Goal: Information Seeking & Learning: Learn about a topic

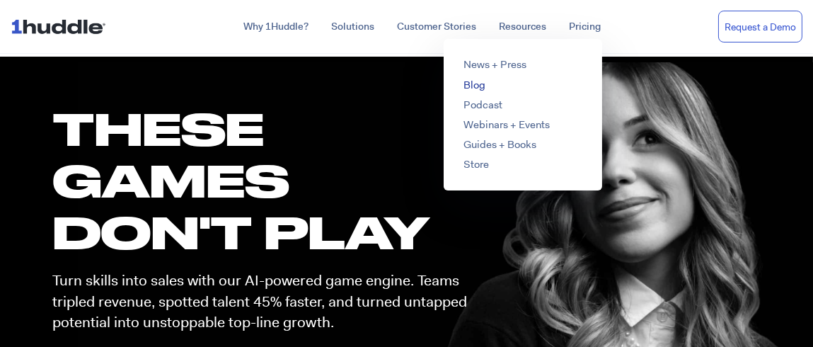
click at [473, 86] on link "Blog" at bounding box center [475, 85] width 22 height 14
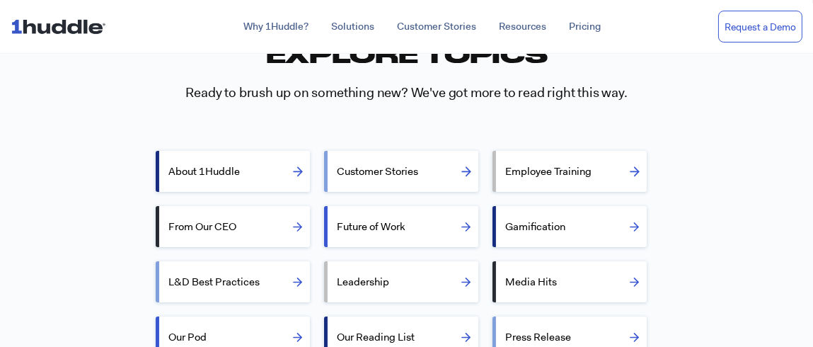
scroll to position [353, 0]
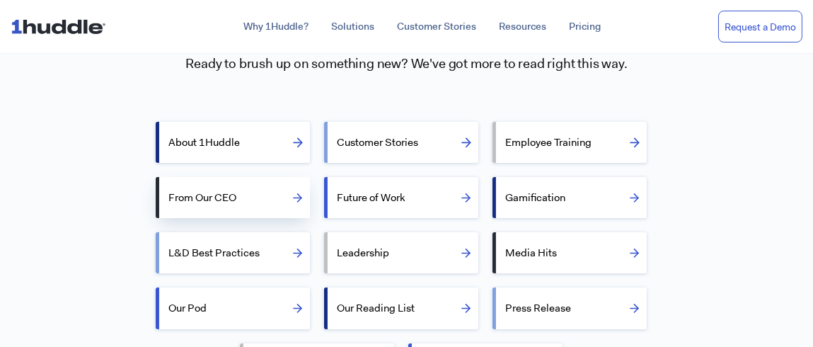
click at [271, 188] on label "From Our CEO" at bounding box center [239, 197] width 142 height 34
click at [168, 192] on input "From Our CEO" at bounding box center [163, 196] width 9 height 9
radio input "true"
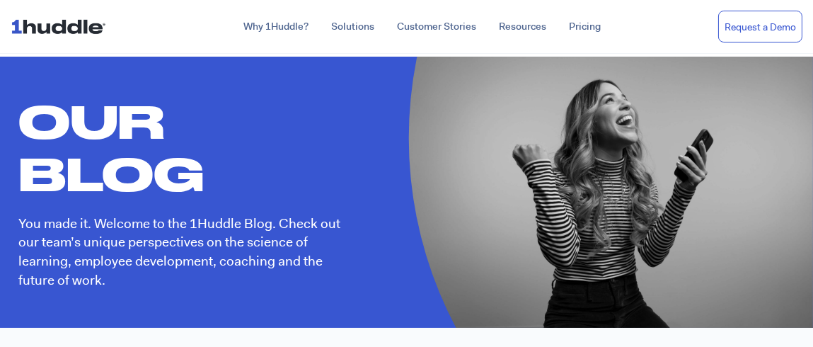
scroll to position [141, 0]
